Goal: Check status: Check status

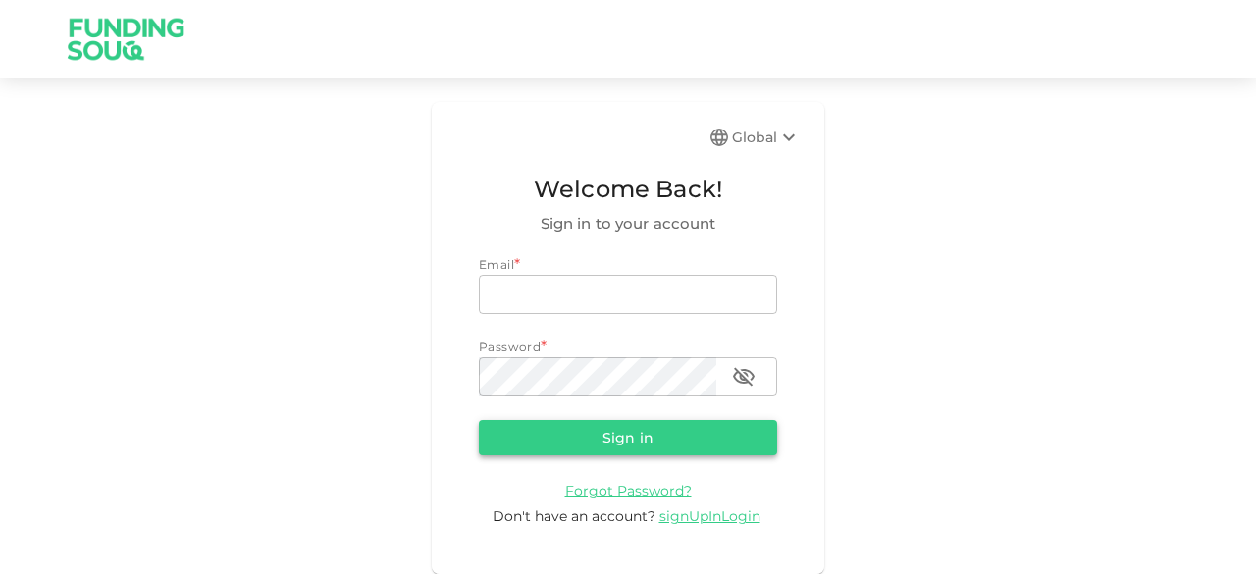
type input "[EMAIL_ADDRESS][DOMAIN_NAME]"
click at [620, 445] on button "Sign in" at bounding box center [628, 437] width 298 height 35
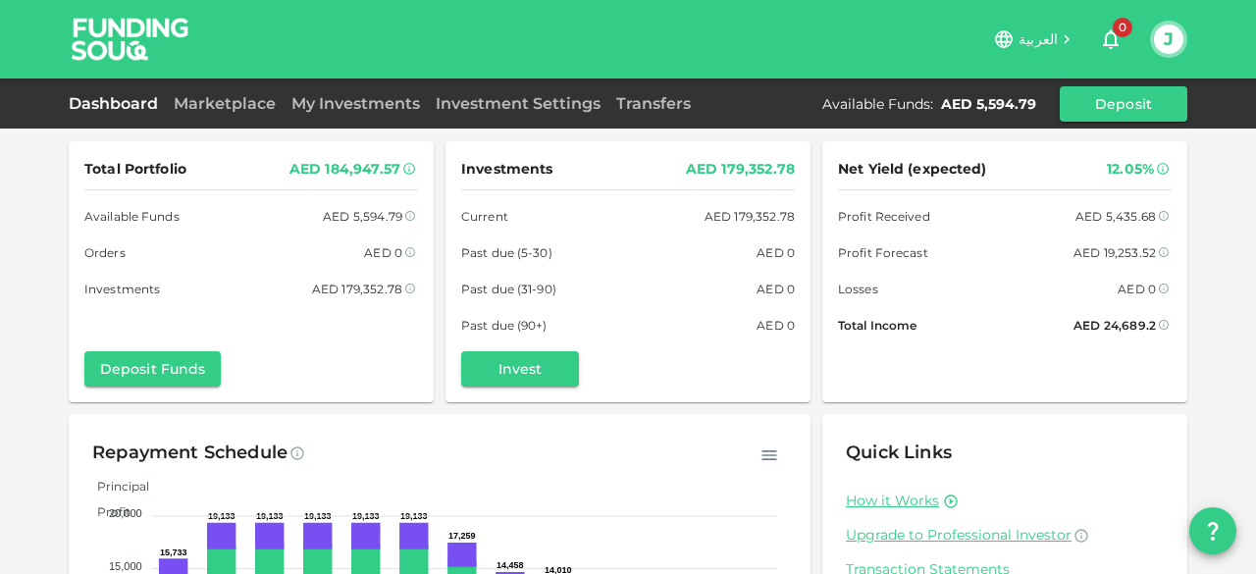
click at [236, 114] on div "Marketplace" at bounding box center [225, 104] width 118 height 24
click at [236, 103] on link "Marketplace" at bounding box center [225, 103] width 118 height 19
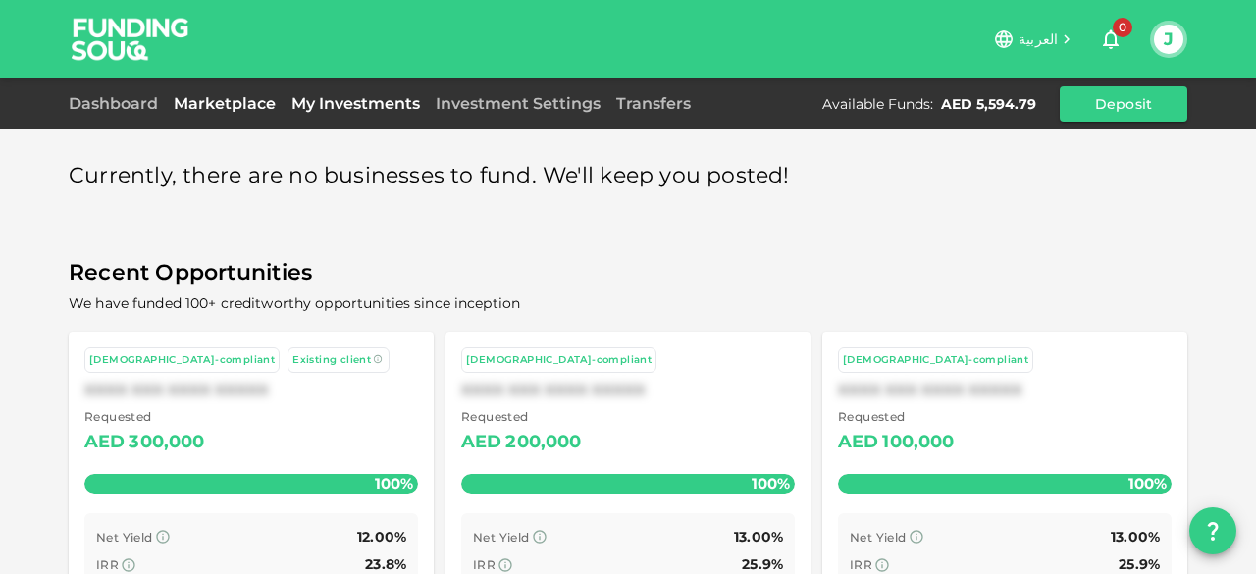
click at [363, 104] on link "My Investments" at bounding box center [356, 103] width 144 height 19
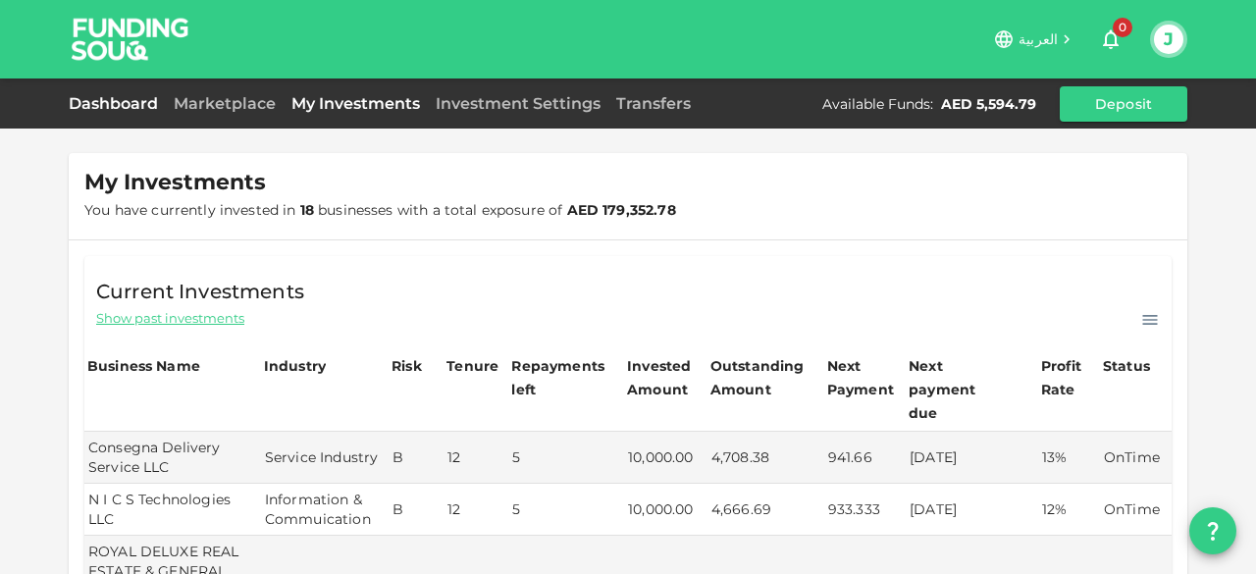
click at [98, 109] on link "Dashboard" at bounding box center [117, 103] width 97 height 19
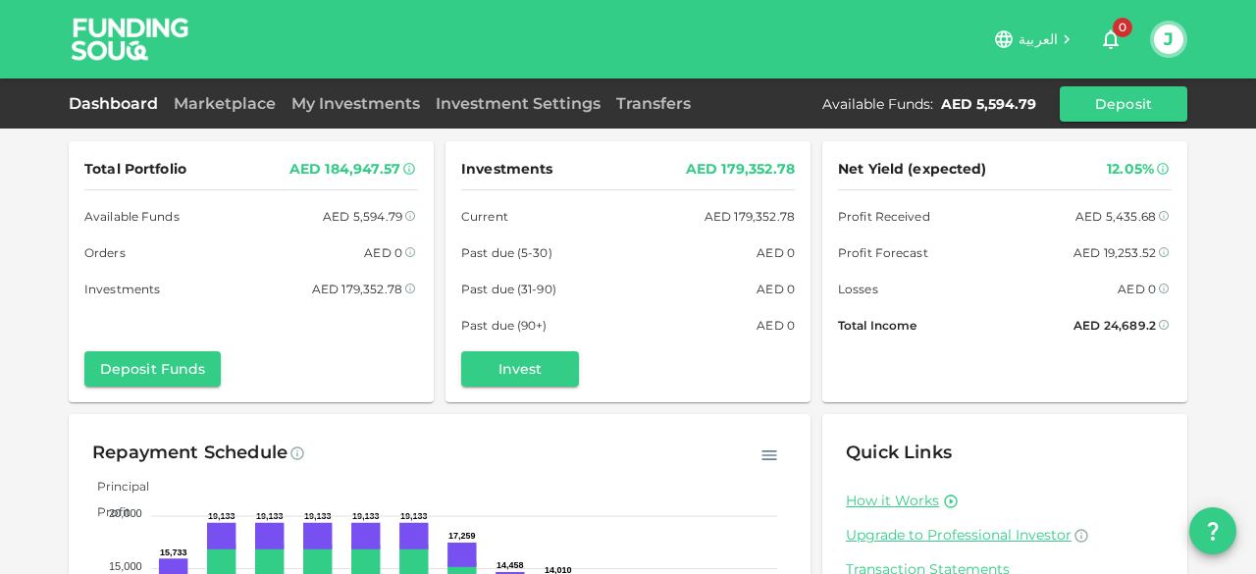
click at [133, 47] on img at bounding box center [130, 39] width 147 height 78
drag, startPoint x: 321, startPoint y: 169, endPoint x: 389, endPoint y: 168, distance: 67.7
click at [389, 168] on div "AED 184,947.57" at bounding box center [344, 169] width 111 height 25
click at [293, 197] on div "Total Portfolio AED 184,947.57 Available Funds AED 5,594.79 Orders AED 0 Invest…" at bounding box center [251, 228] width 334 height 142
drag, startPoint x: 314, startPoint y: 168, endPoint x: 374, endPoint y: 167, distance: 59.9
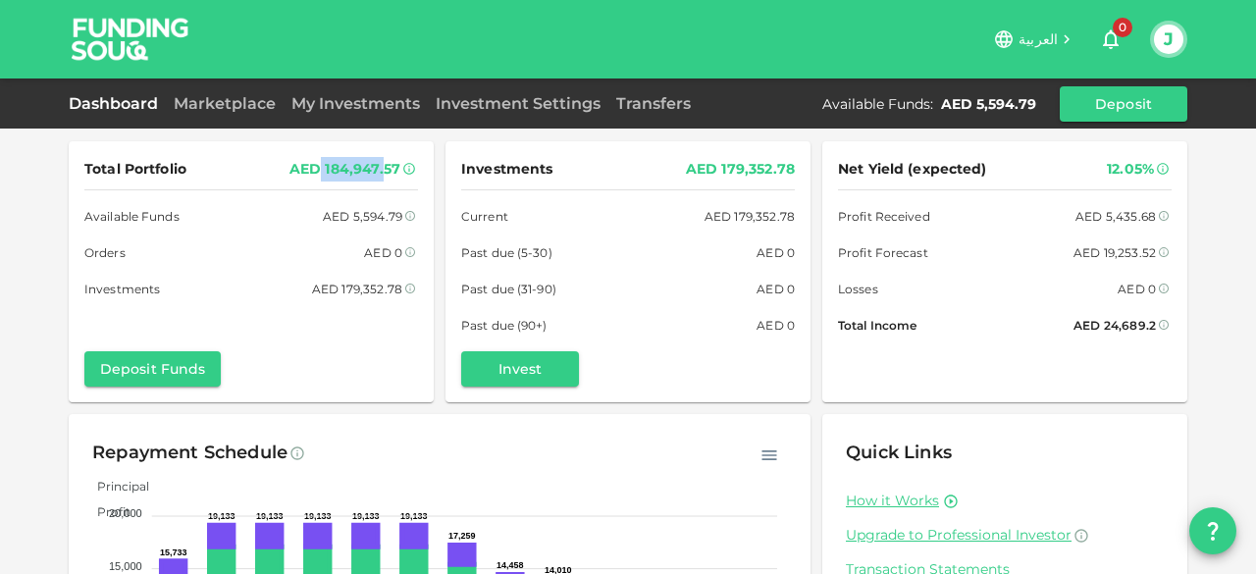
click at [374, 167] on div "AED 184,947.57" at bounding box center [344, 169] width 111 height 25
click at [38, 219] on div "Total Portfolio AED 184,947.57 Available Funds AED 5,594.79 Orders AED 0 Invest…" at bounding box center [628, 406] width 1256 height 812
drag, startPoint x: 1095, startPoint y: 214, endPoint x: 1137, endPoint y: 212, distance: 42.2
click at [1137, 212] on div "AED 5,435.68" at bounding box center [1115, 216] width 80 height 21
click at [990, 275] on div "Net Yield (expected) 12.05% Profit Received AED 5,435.68 Profit Forecast AED 19…" at bounding box center [1005, 246] width 334 height 179
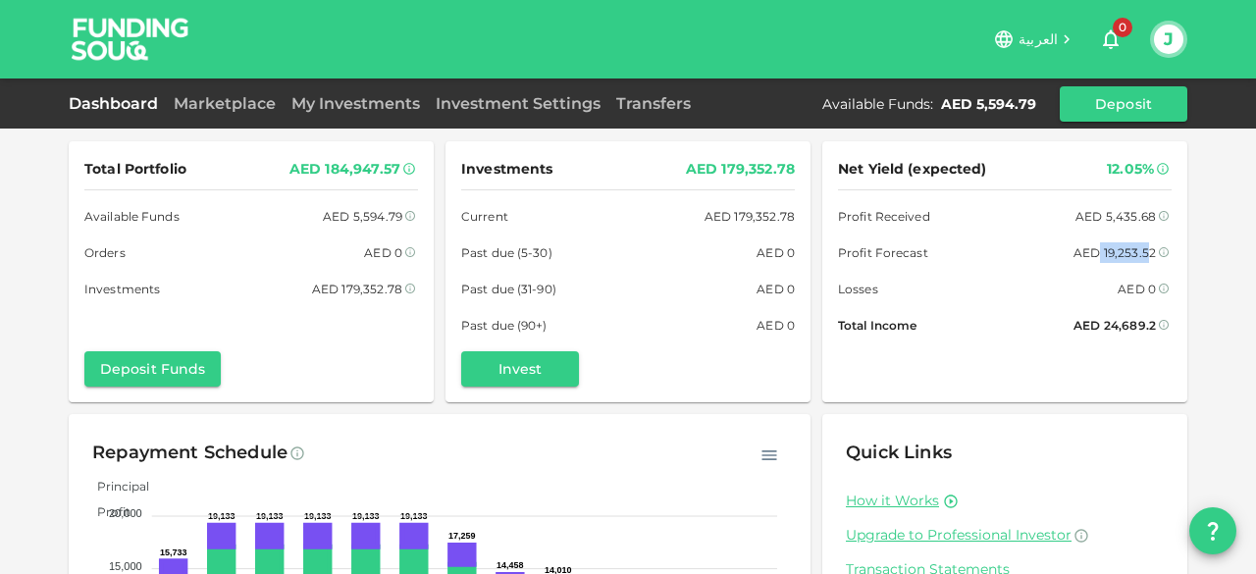
drag, startPoint x: 1094, startPoint y: 250, endPoint x: 1138, endPoint y: 246, distance: 44.3
click at [1138, 246] on div "AED 19,253.52" at bounding box center [1114, 252] width 82 height 21
click at [940, 313] on div "Net Yield (expected) 12.05% Profit Received AED 5,435.68 Profit Forecast AED 19…" at bounding box center [1005, 246] width 334 height 179
drag, startPoint x: 1095, startPoint y: 320, endPoint x: 1156, endPoint y: 315, distance: 61.0
click at [1156, 315] on div "AED 24,689.2" at bounding box center [1122, 325] width 98 height 21
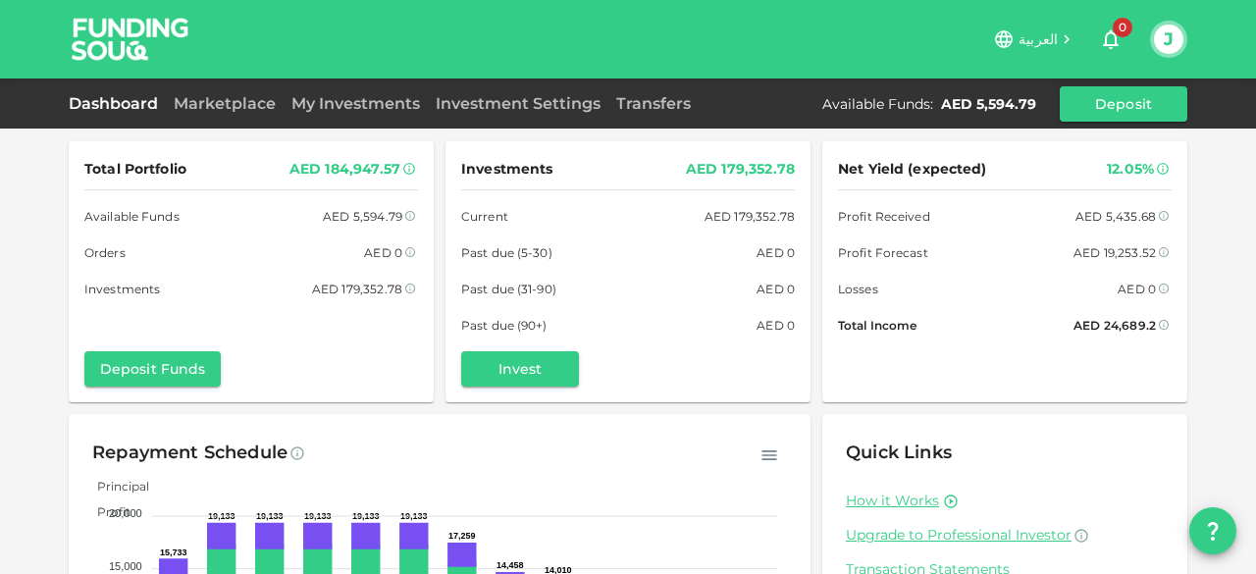
click at [1204, 287] on div "Total Portfolio AED 184,947.57 Available Funds AED 5,594.79 Orders AED 0 Invest…" at bounding box center [628, 406] width 1256 height 812
click at [339, 97] on link "My Investments" at bounding box center [356, 103] width 144 height 19
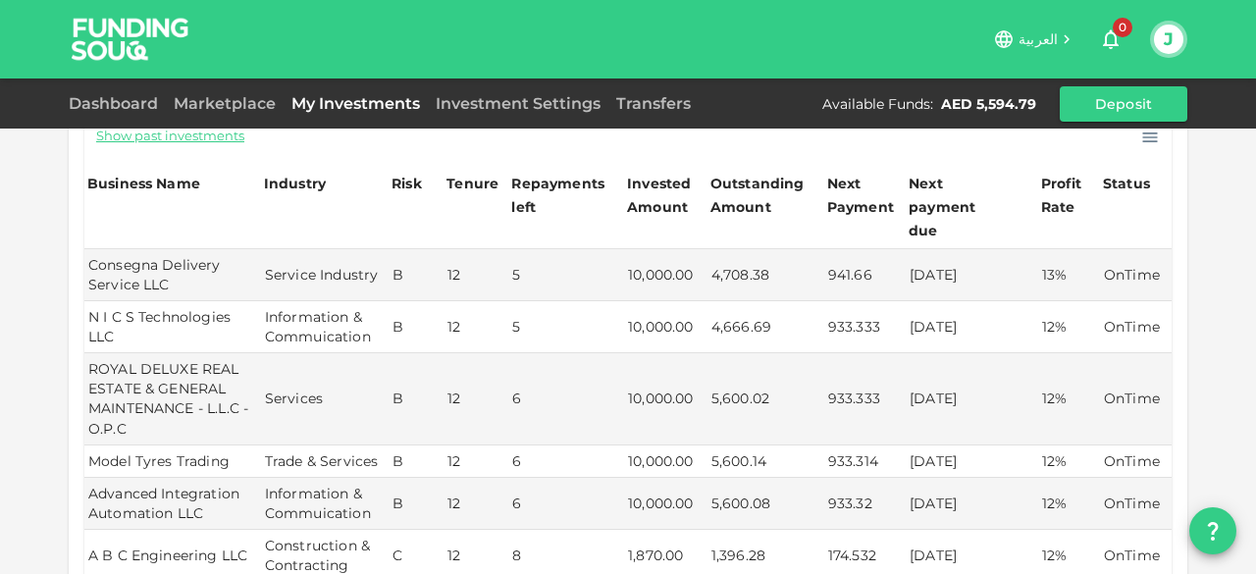
scroll to position [183, 0]
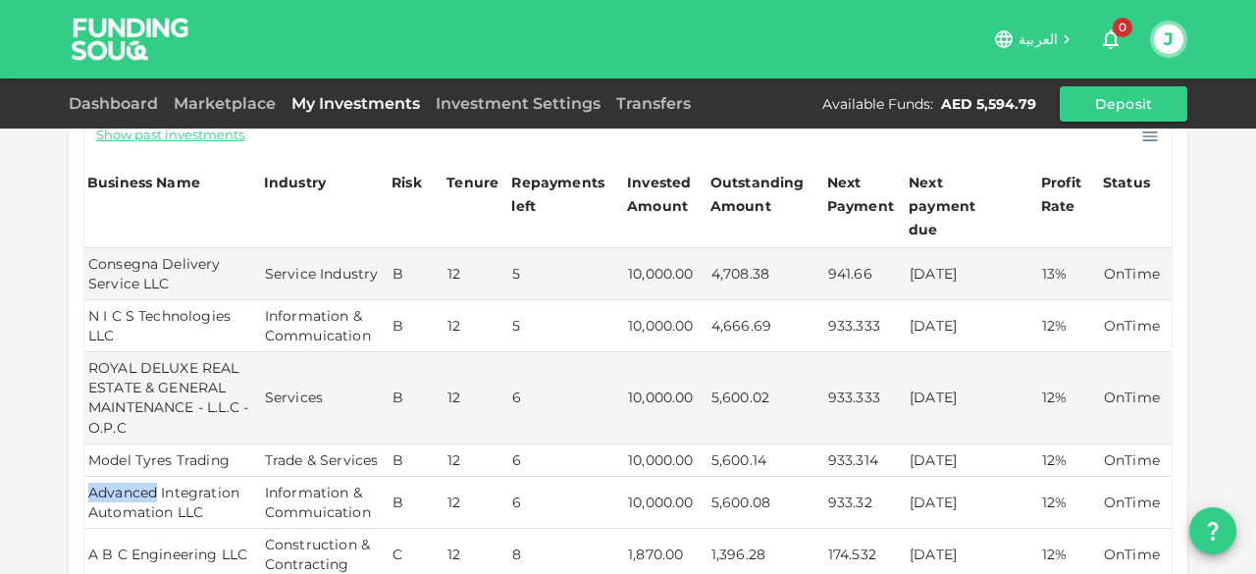
drag, startPoint x: 101, startPoint y: 468, endPoint x: 151, endPoint y: 464, distance: 50.2
click at [151, 477] on td "Advanced Integration Automation LLC" at bounding box center [172, 503] width 177 height 52
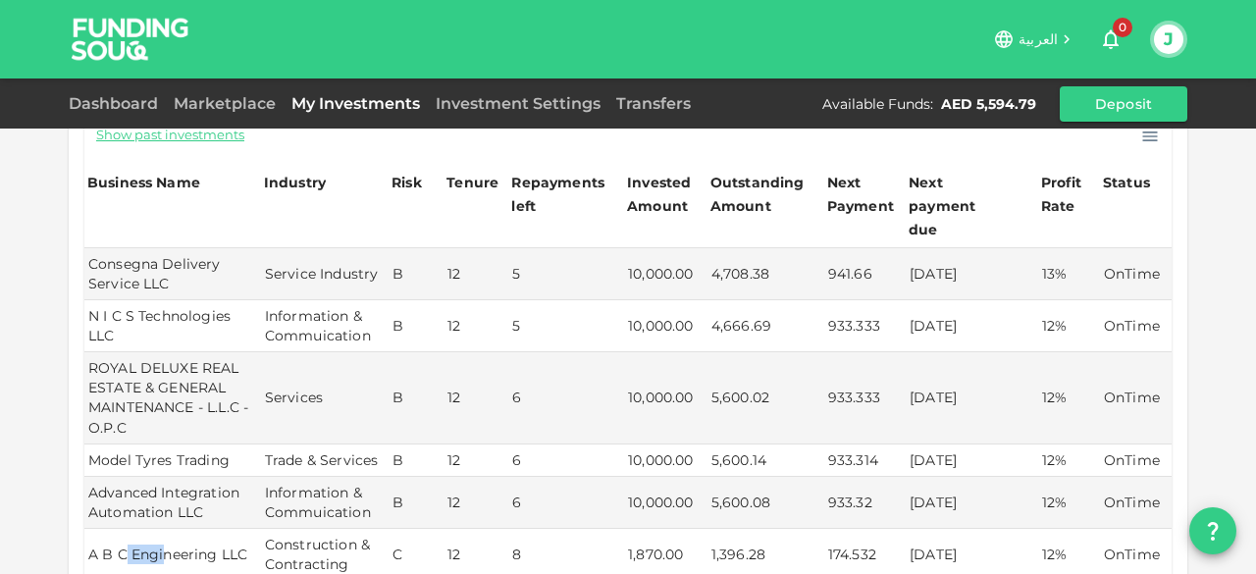
drag, startPoint x: 118, startPoint y: 536, endPoint x: 160, endPoint y: 529, distance: 42.7
click at [160, 529] on td "A B C Engineering LLC" at bounding box center [172, 555] width 177 height 52
